Goal: Information Seeking & Learning: Learn about a topic

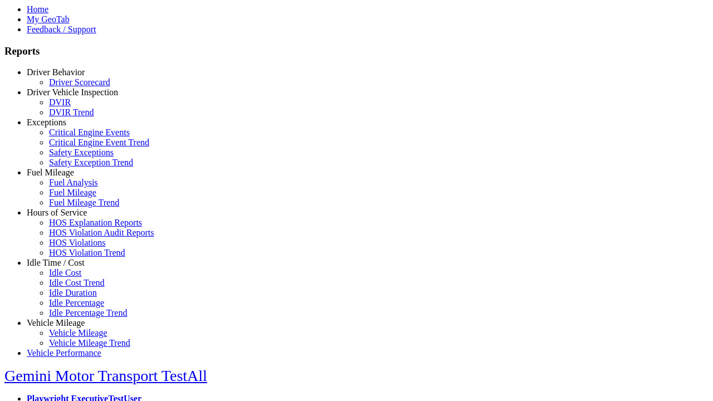
click at [64, 127] on link "Exceptions" at bounding box center [47, 121] width 40 height 9
click at [72, 167] on link "Safety Exception Trend" at bounding box center [91, 162] width 84 height 9
select select "**********"
type input "**********"
